Goal: Navigation & Orientation: Find specific page/section

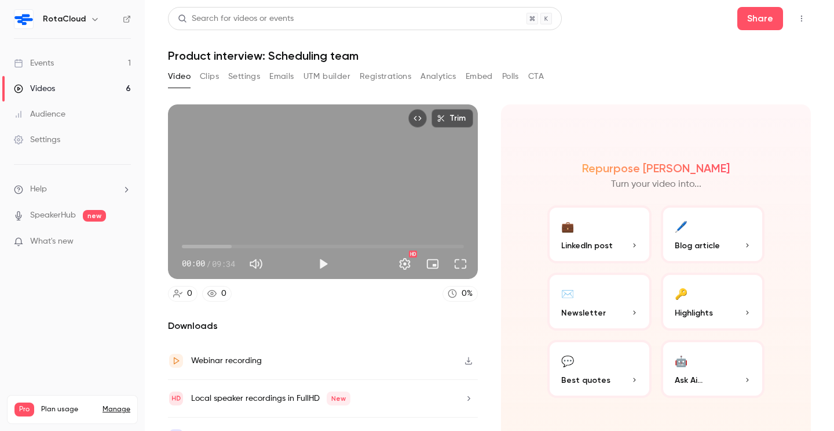
click at [64, 85] on link "Videos 6" at bounding box center [72, 88] width 145 height 25
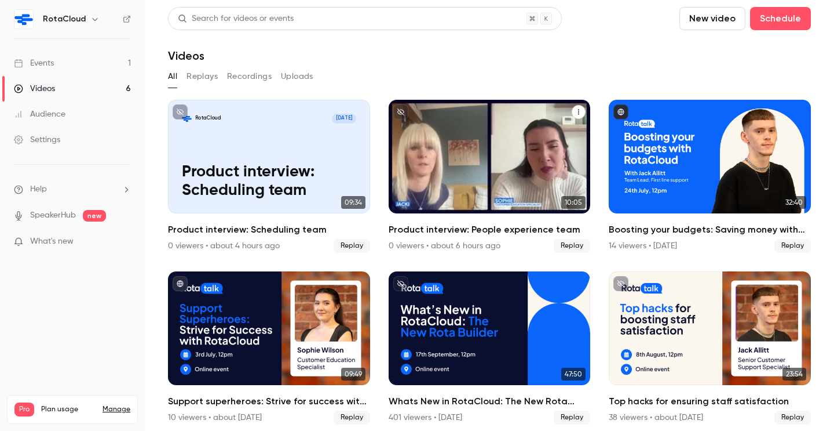
click at [476, 162] on p "Product interview: People experience team" at bounding box center [489, 172] width 175 height 55
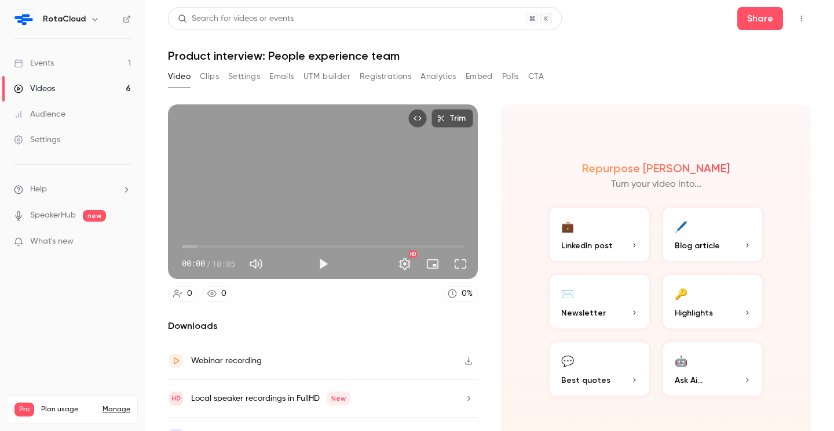
click at [207, 79] on button "Clips" at bounding box center [209, 76] width 19 height 19
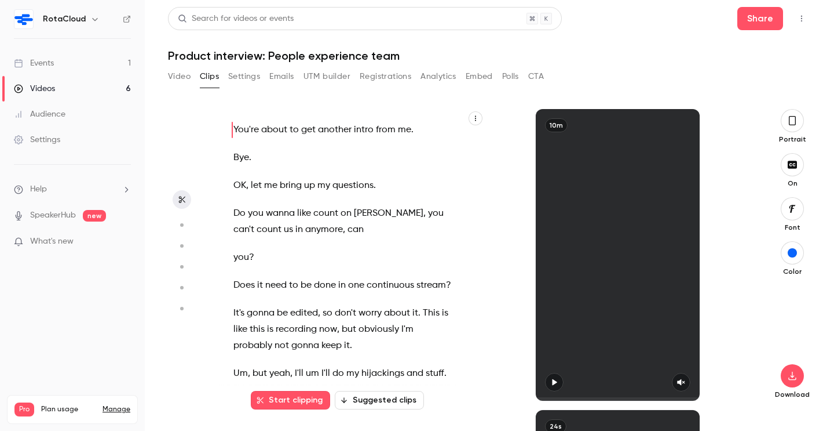
click at [179, 77] on button "Video" at bounding box center [179, 76] width 23 height 19
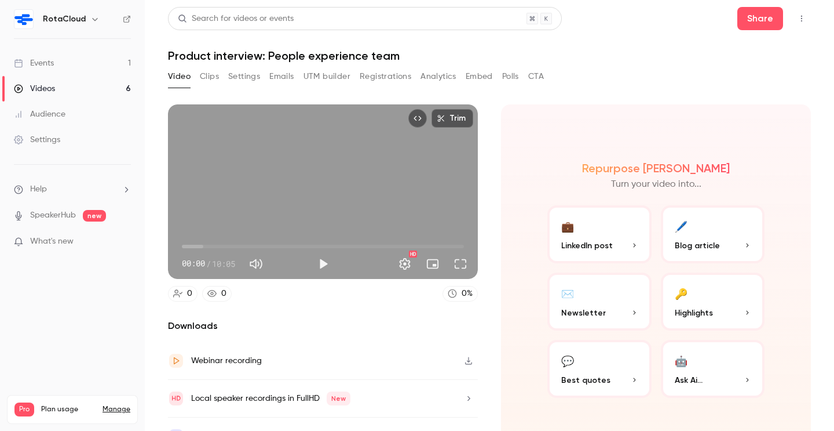
scroll to position [24, 0]
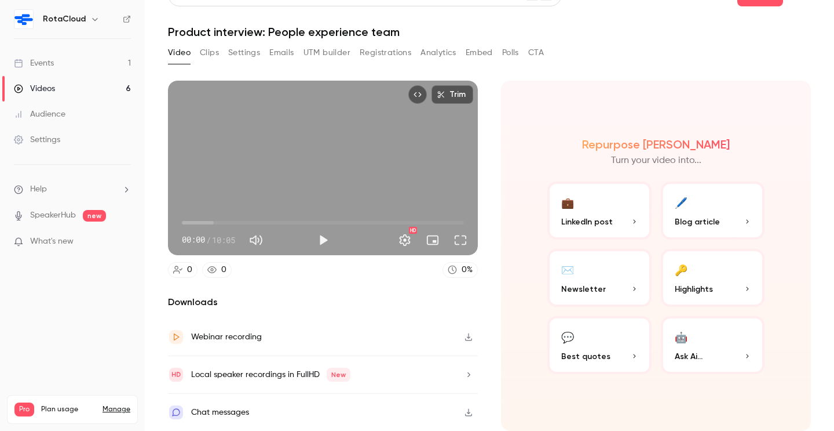
click at [280, 378] on div "Local speaker recordings in FullHD New" at bounding box center [270, 374] width 159 height 14
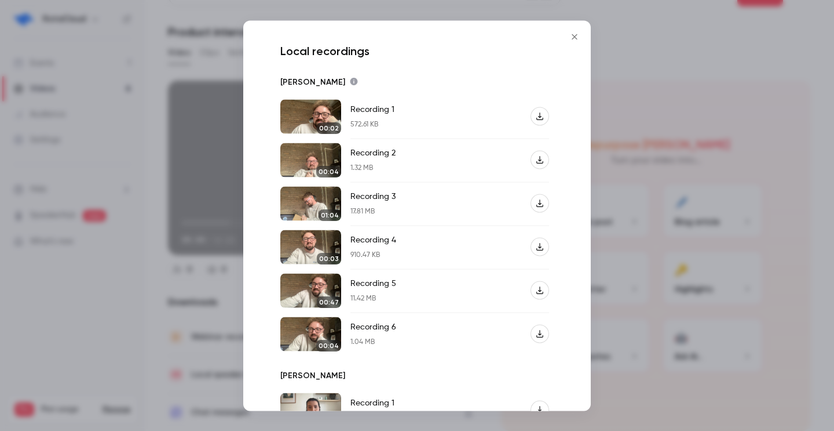
scroll to position [155, 0]
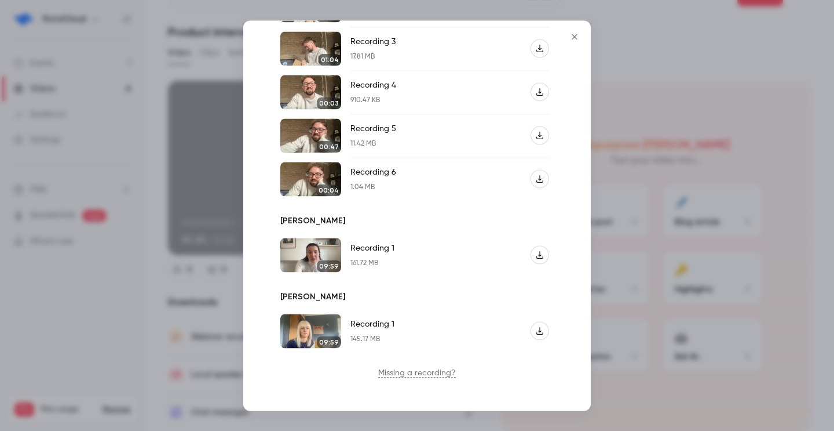
click at [542, 251] on icon "button" at bounding box center [540, 255] width 8 height 8
click at [537, 330] on icon "button" at bounding box center [540, 331] width 8 height 8
click at [575, 35] on icon "Close" at bounding box center [575, 36] width 14 height 9
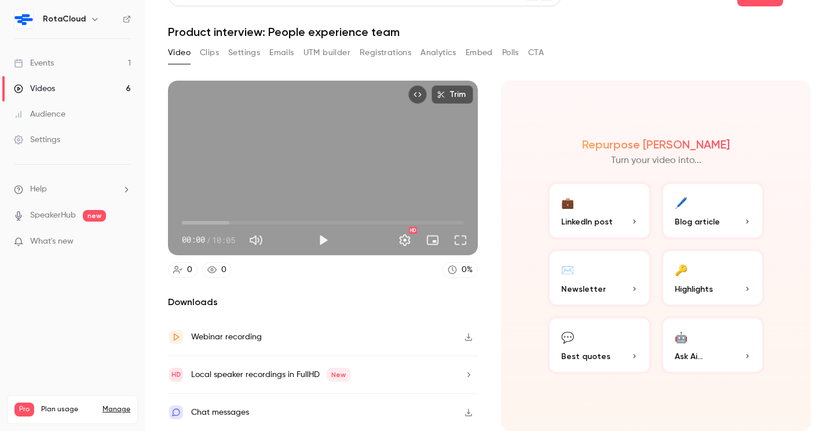
click at [82, 63] on link "Events 1" at bounding box center [72, 62] width 145 height 25
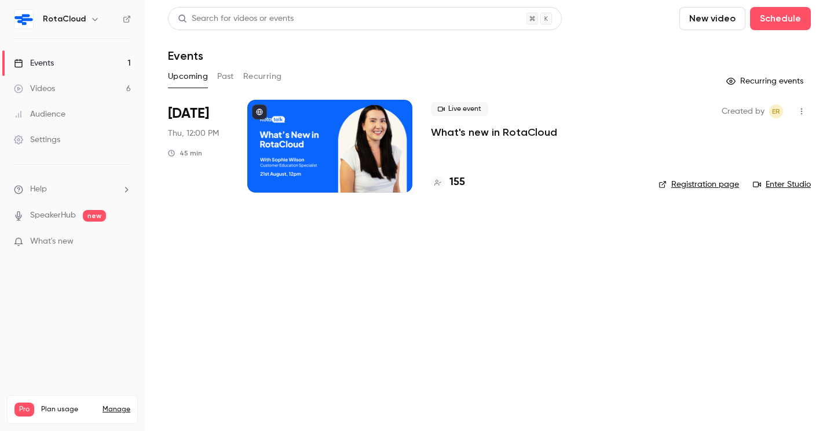
click at [319, 121] on div at bounding box center [329, 146] width 165 height 93
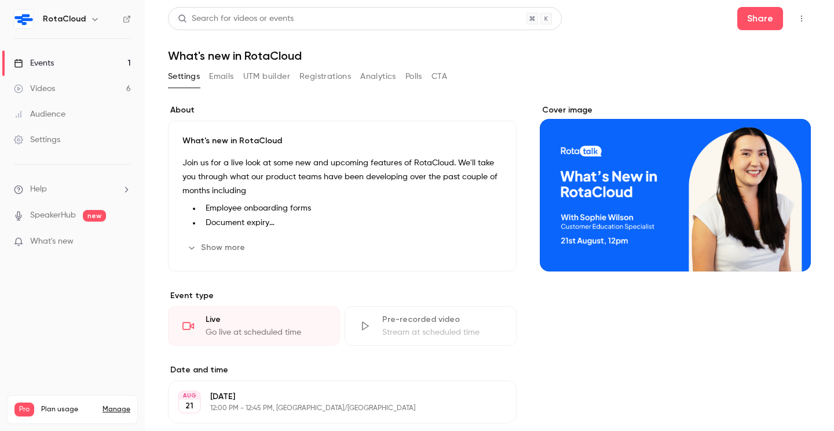
click at [797, 21] on icon "button" at bounding box center [801, 18] width 9 height 8
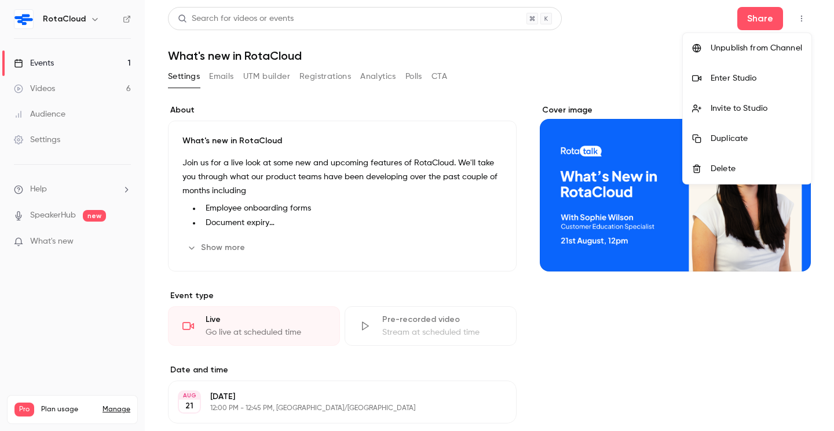
click at [727, 82] on div "Enter Studio" at bounding box center [757, 78] width 92 height 12
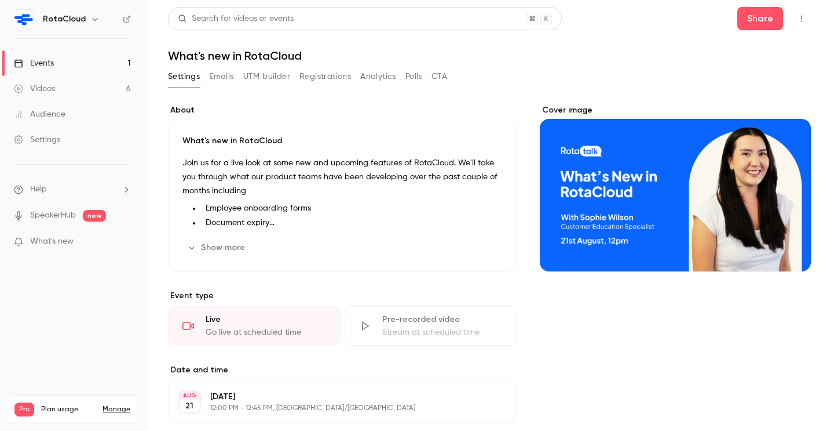
click at [799, 23] on button "button" at bounding box center [802, 18] width 19 height 19
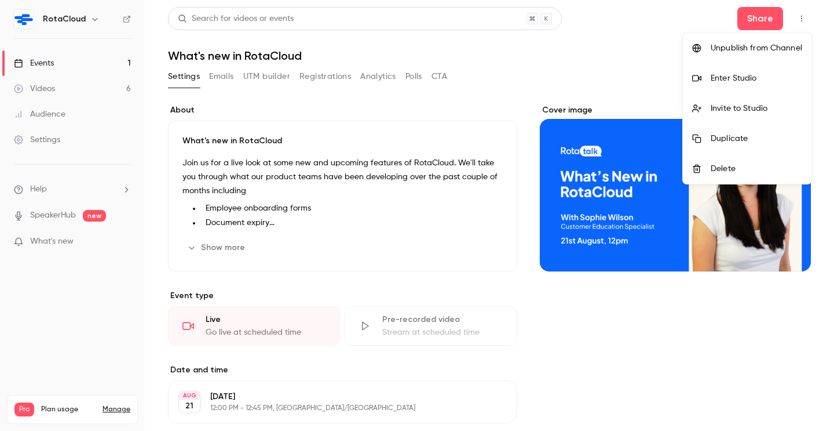
click at [734, 86] on li "Enter Studio" at bounding box center [747, 78] width 129 height 30
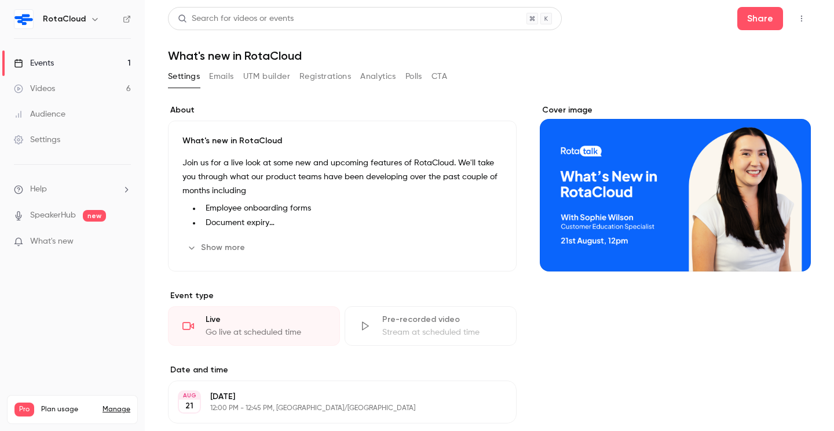
click at [797, 10] on button "button" at bounding box center [802, 18] width 19 height 19
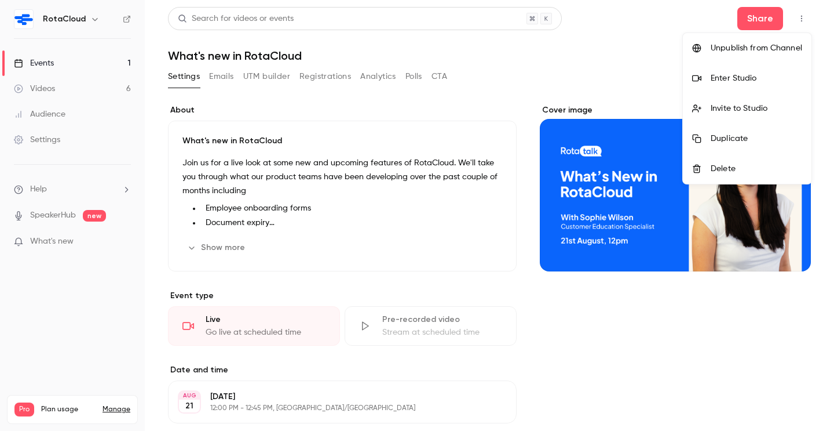
click at [709, 75] on div at bounding box center [701, 78] width 19 height 9
